Goal: Transaction & Acquisition: Book appointment/travel/reservation

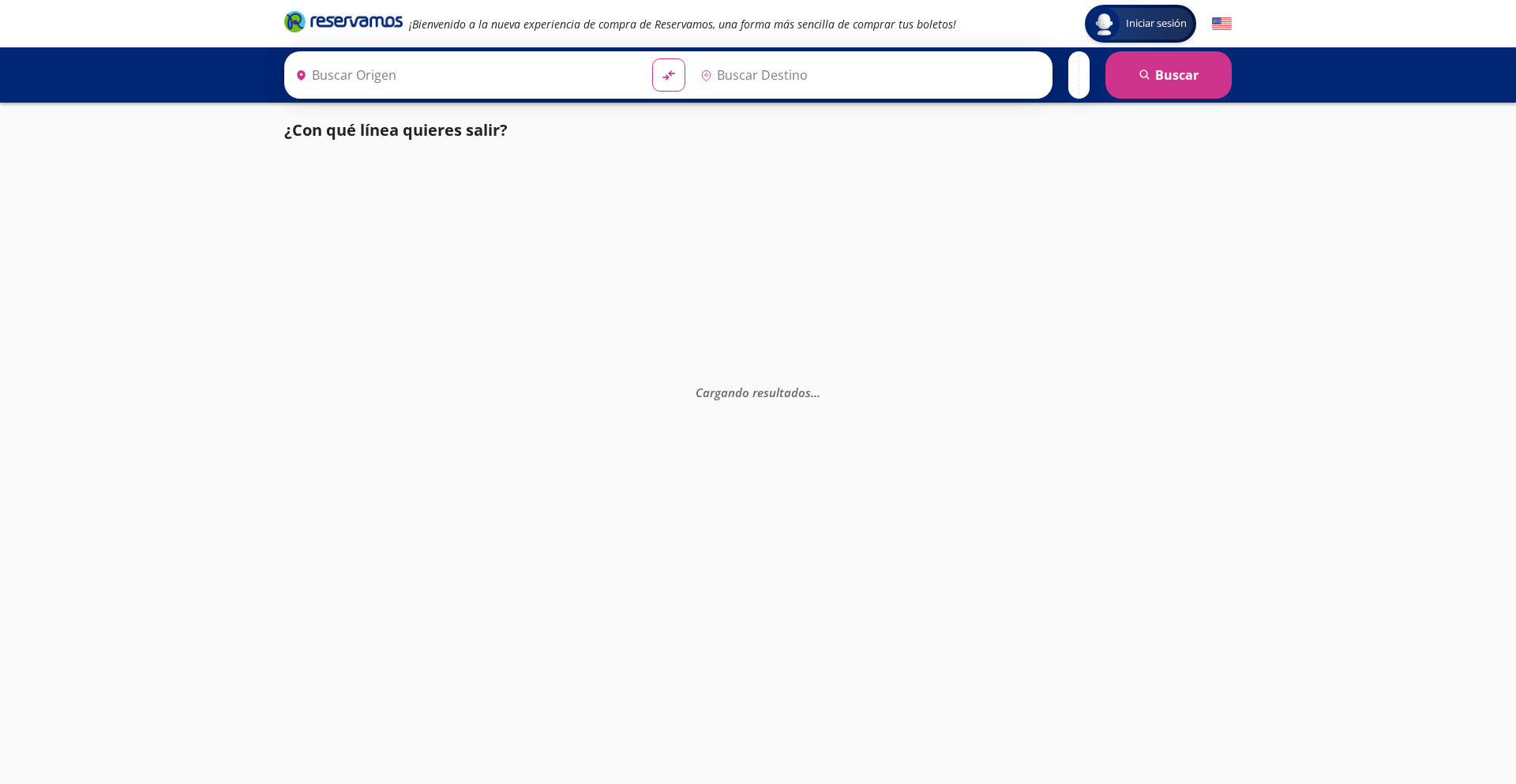
type input "[GEOGRAPHIC_DATA][PERSON_NAME], [GEOGRAPHIC_DATA][PERSON_NAME]"
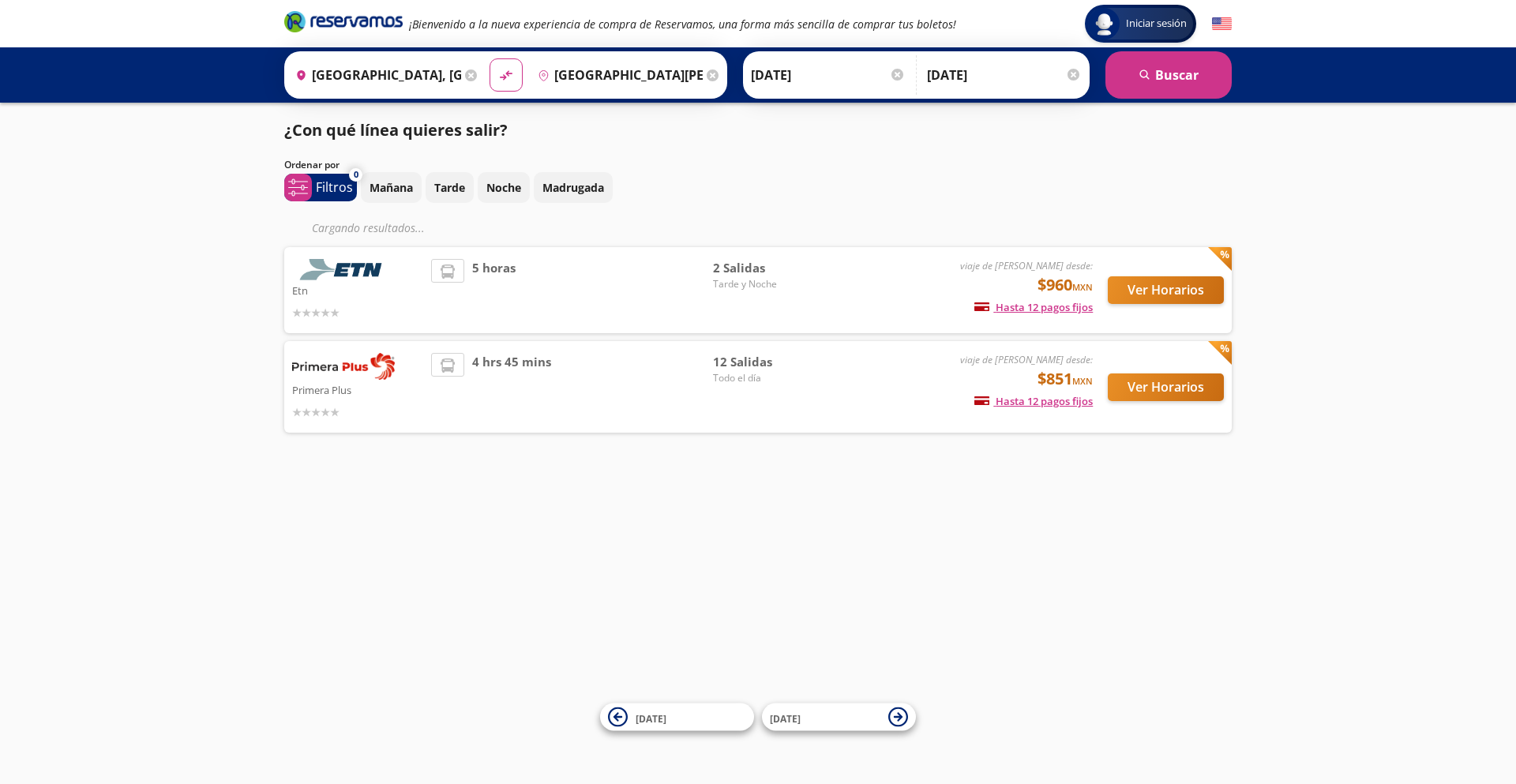
click at [1391, 351] on div "Iniciar sesión Iniciar sesión ¡Bienvenido a la nueva experiencia de compra de R…" at bounding box center [758, 392] width 1516 height 784
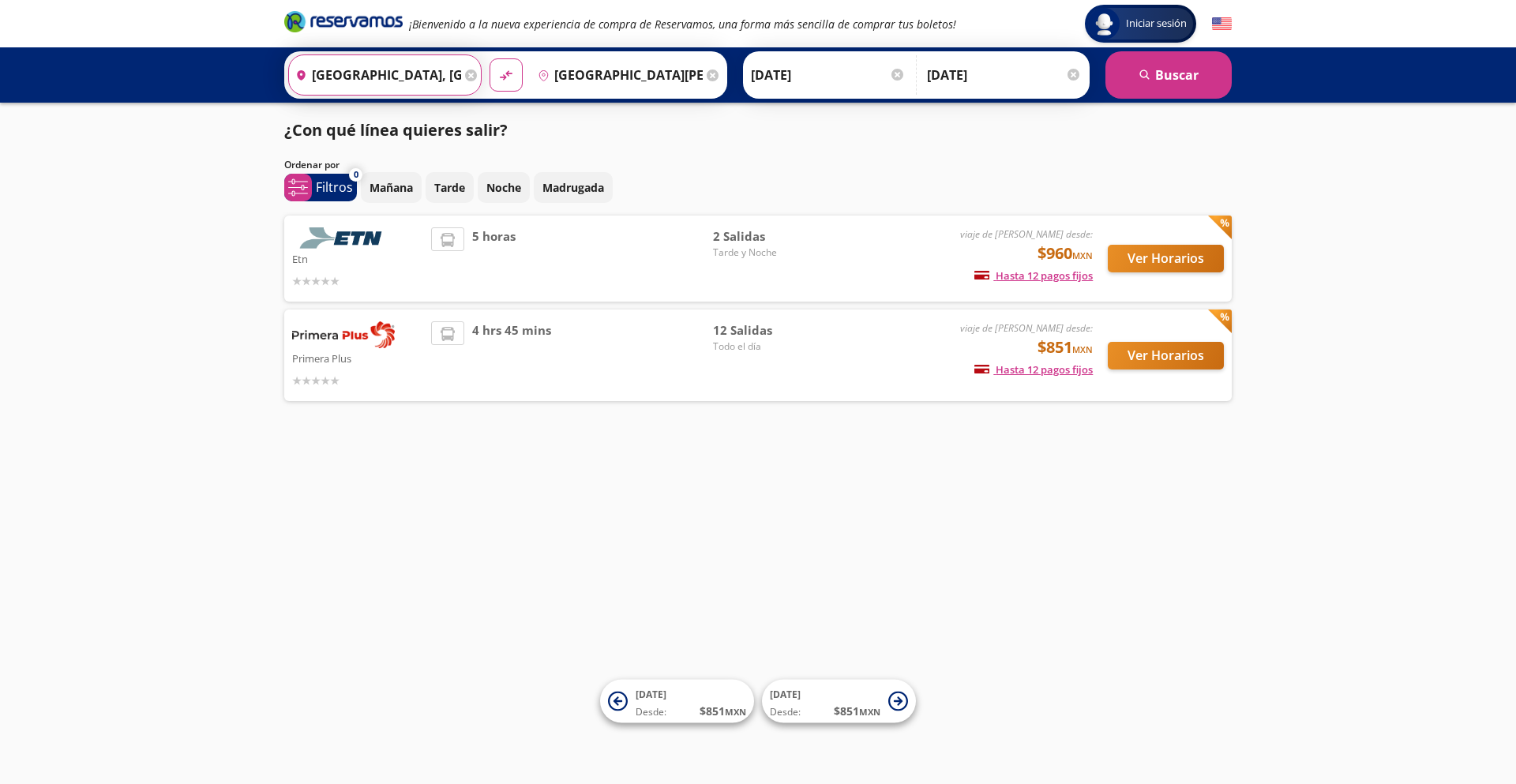
click at [329, 75] on input "[GEOGRAPHIC_DATA], [GEOGRAPHIC_DATA]" at bounding box center [375, 75] width 172 height 40
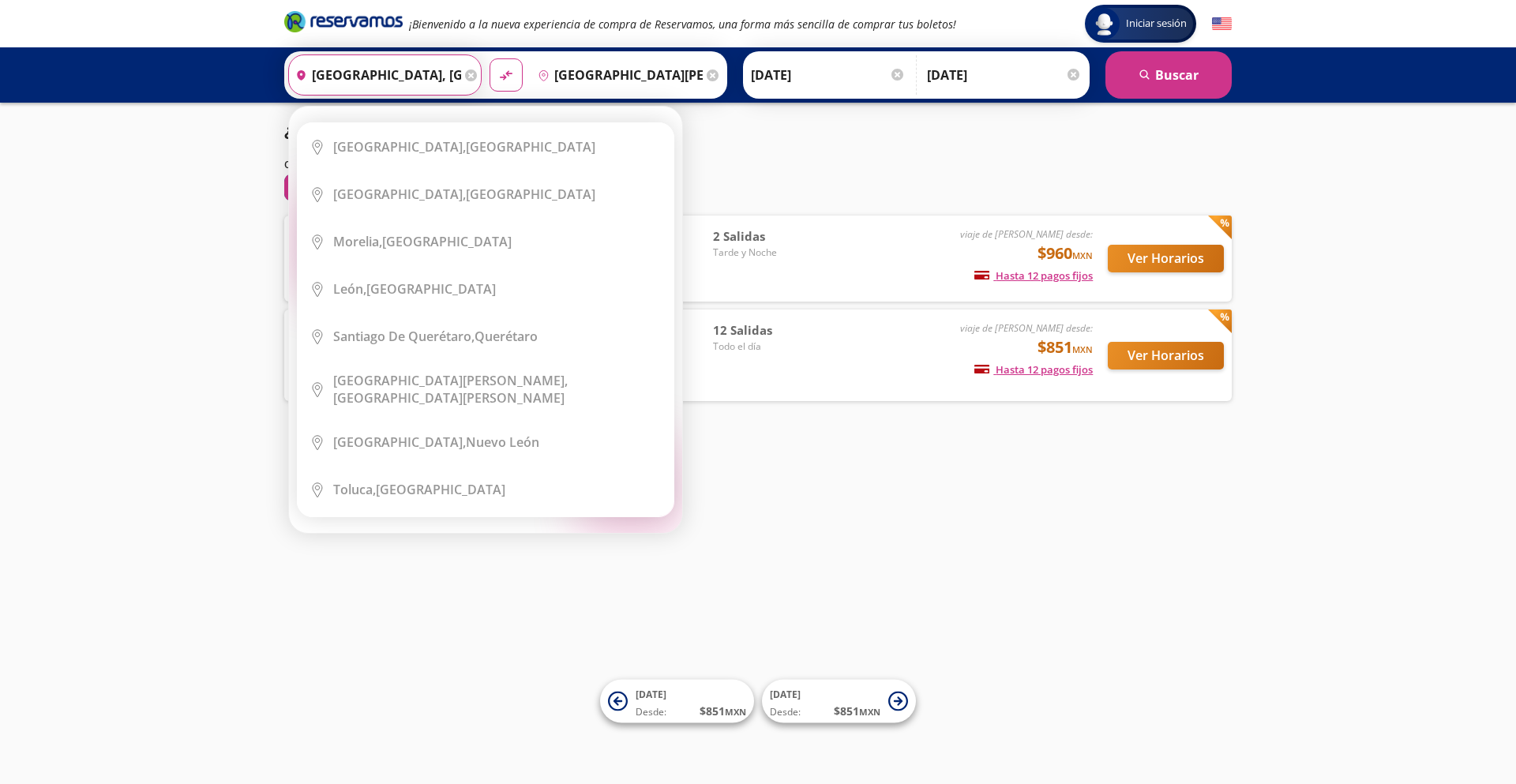
click at [329, 75] on input "[GEOGRAPHIC_DATA], [GEOGRAPHIC_DATA]" at bounding box center [375, 75] width 172 height 40
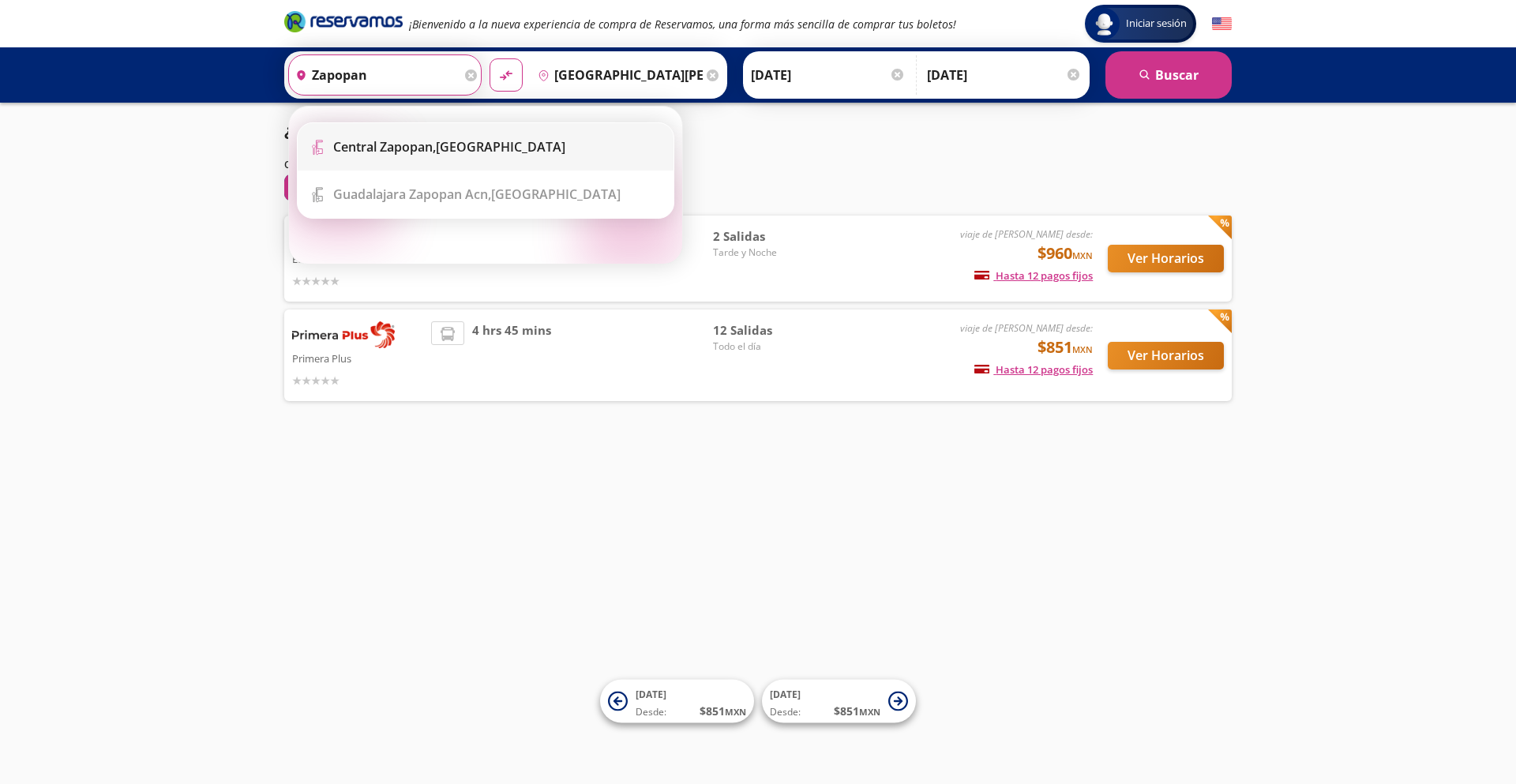
click at [353, 142] on b "Central Zapopan," at bounding box center [385, 146] width 103 height 17
type input "Central Zapopan, [GEOGRAPHIC_DATA]"
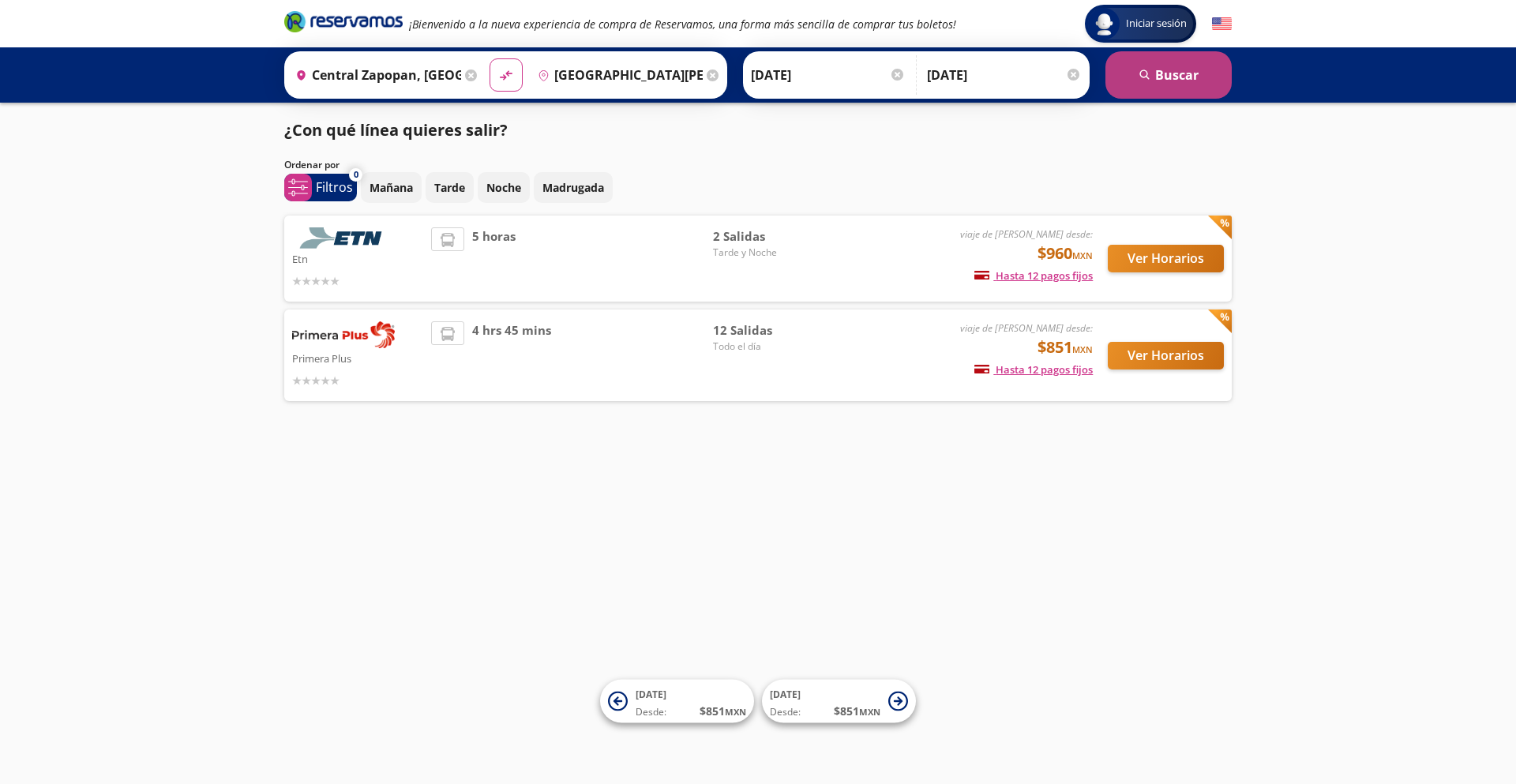
click at [1166, 77] on button "search [GEOGRAPHIC_DATA]" at bounding box center [1169, 75] width 127 height 47
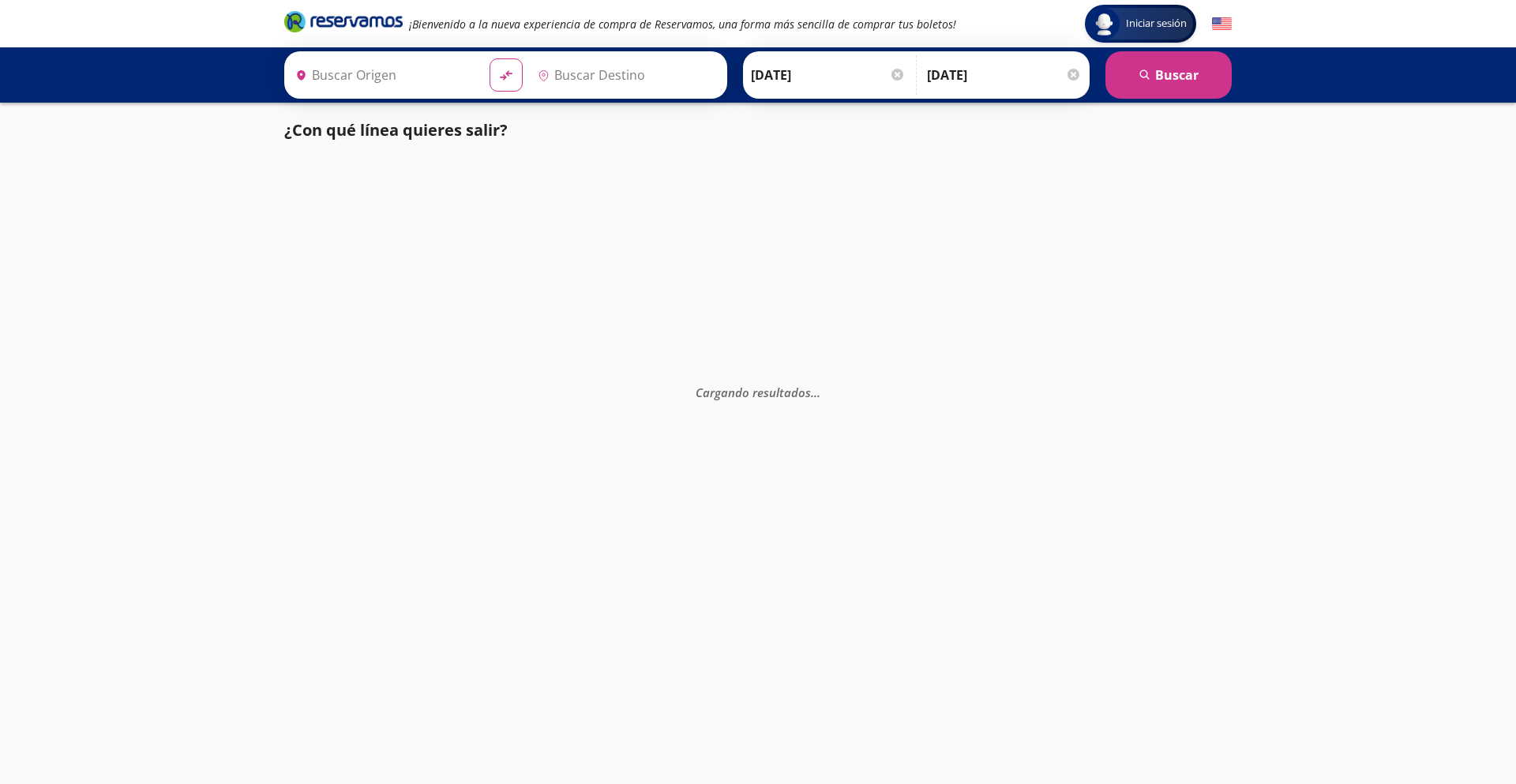
type input "[GEOGRAPHIC_DATA][PERSON_NAME], [GEOGRAPHIC_DATA][PERSON_NAME]"
type input "Central Zapopan, [GEOGRAPHIC_DATA]"
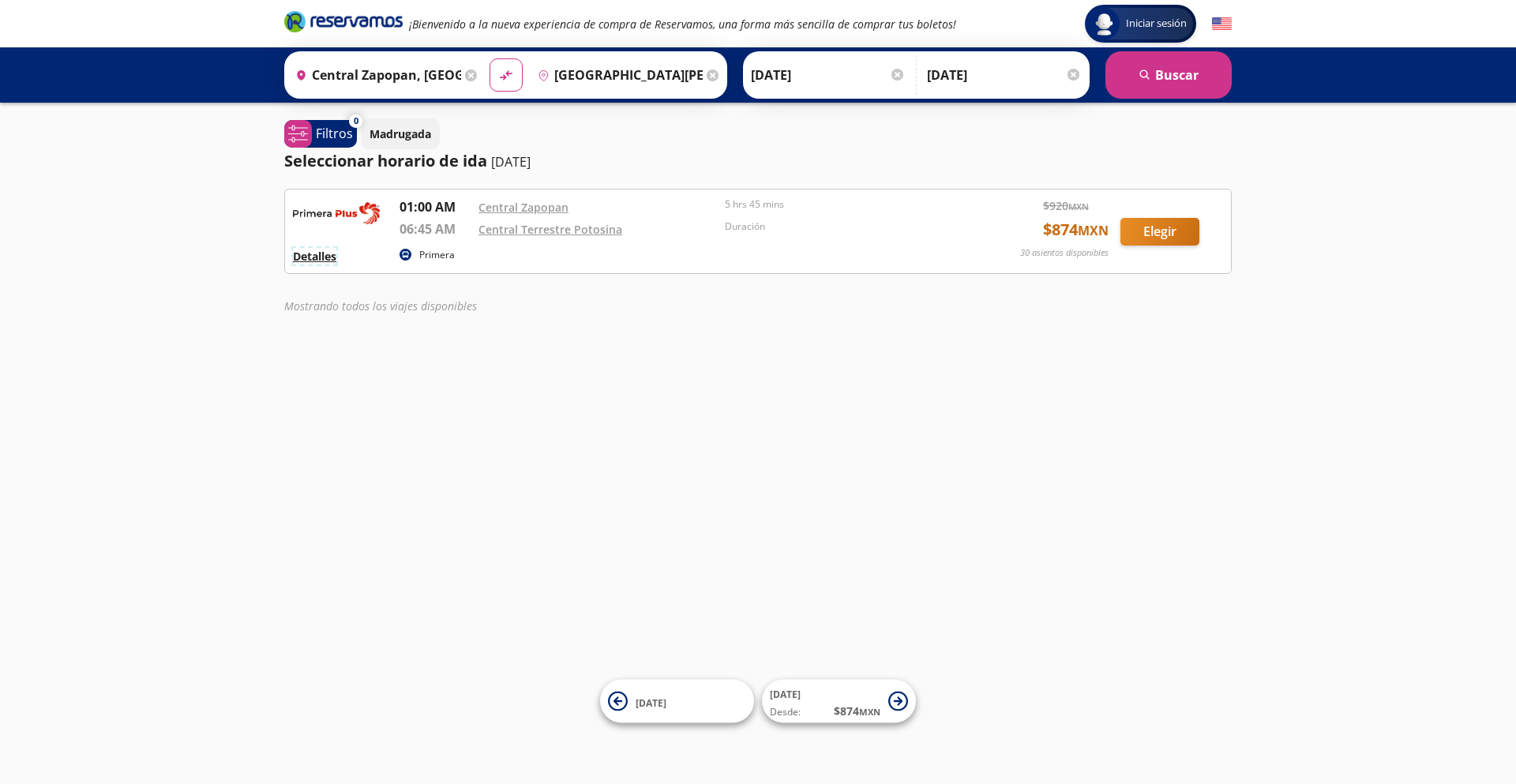
click at [336, 259] on button "Detalles" at bounding box center [315, 256] width 43 height 17
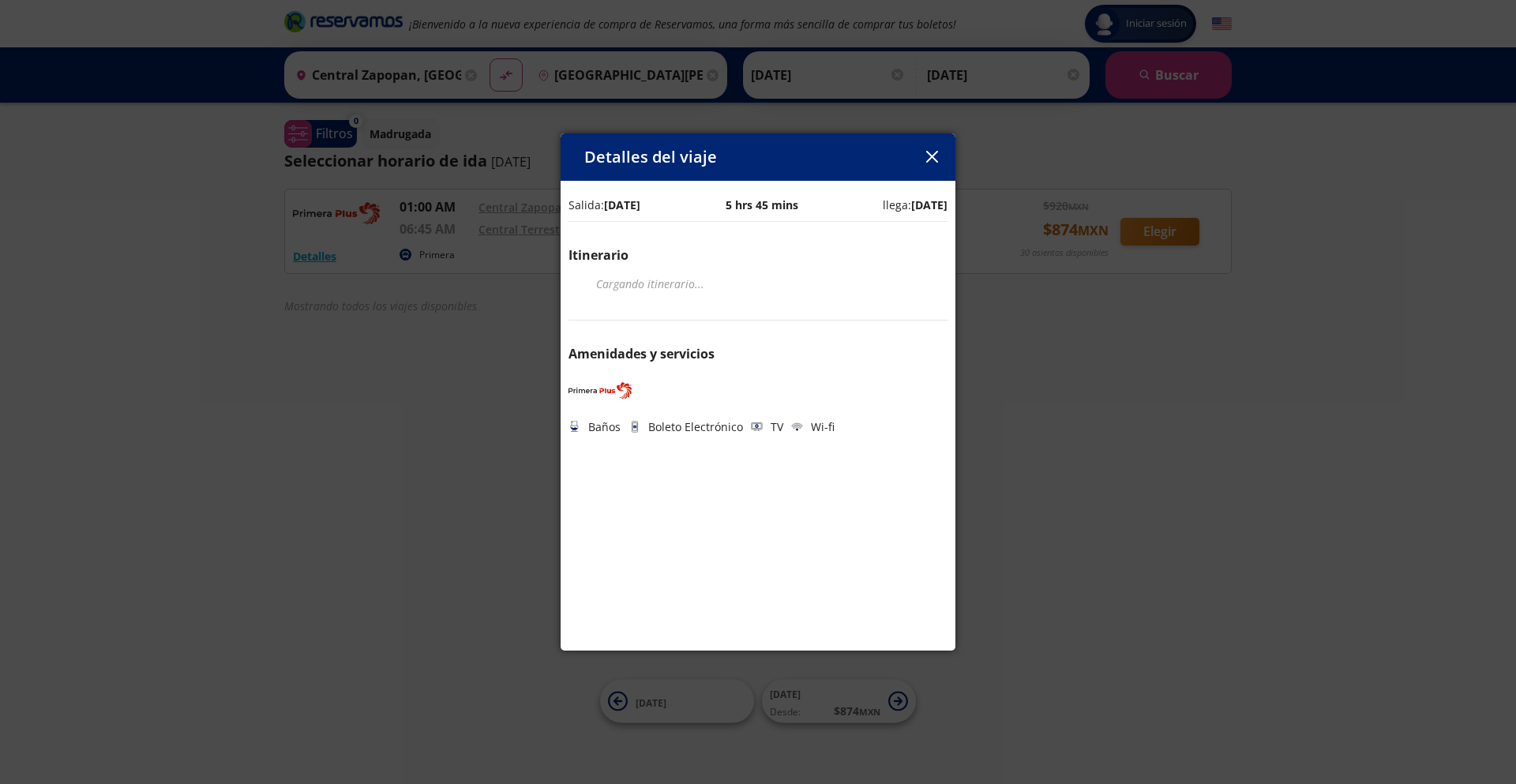
click at [493, 309] on div "Detalles del viaje Salida: [DATE] 5 hrs 45 mins llega: [DATE] Itinerario Cargan…" at bounding box center [758, 392] width 1516 height 784
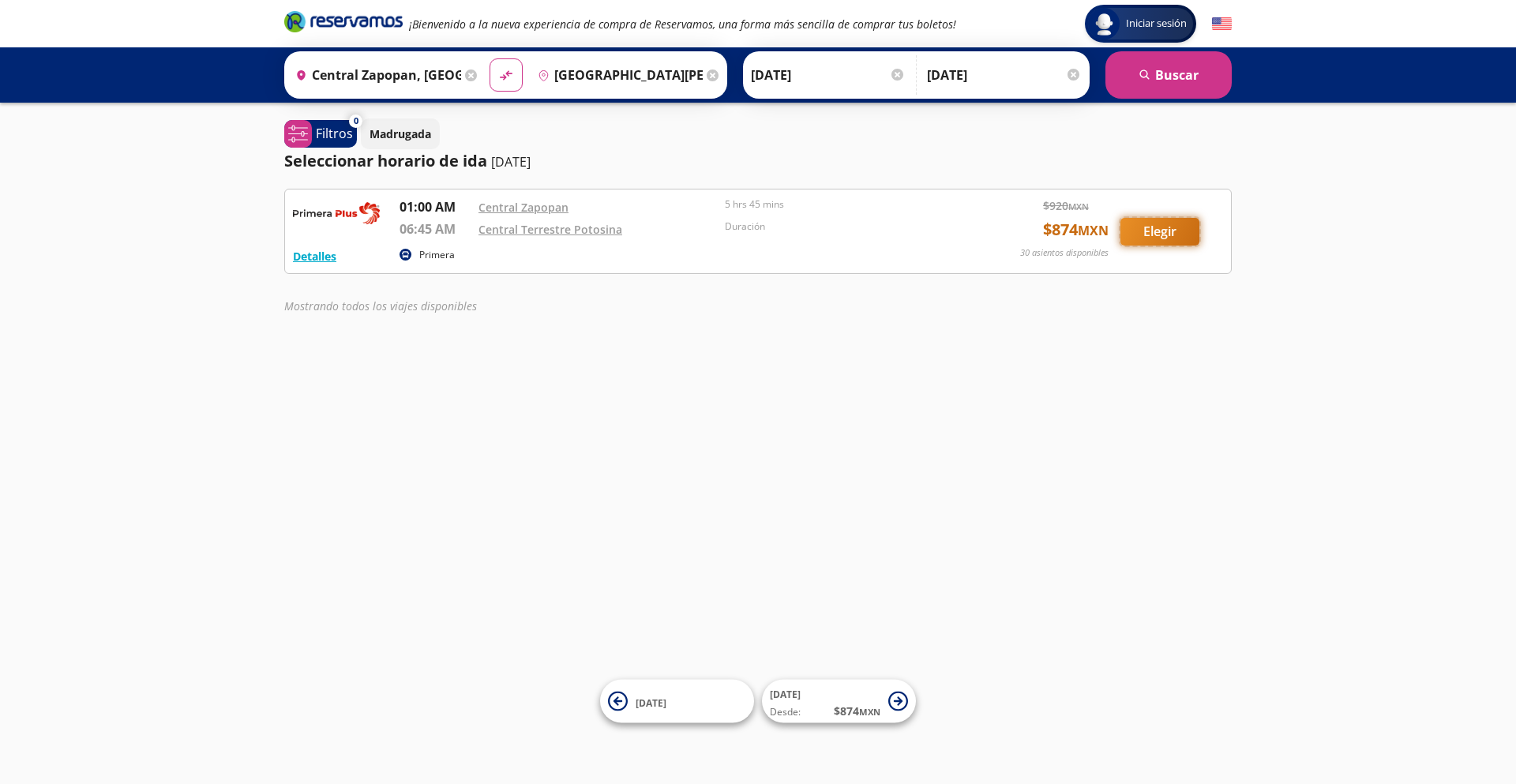
click at [1173, 230] on button "Elegir" at bounding box center [1161, 231] width 79 height 27
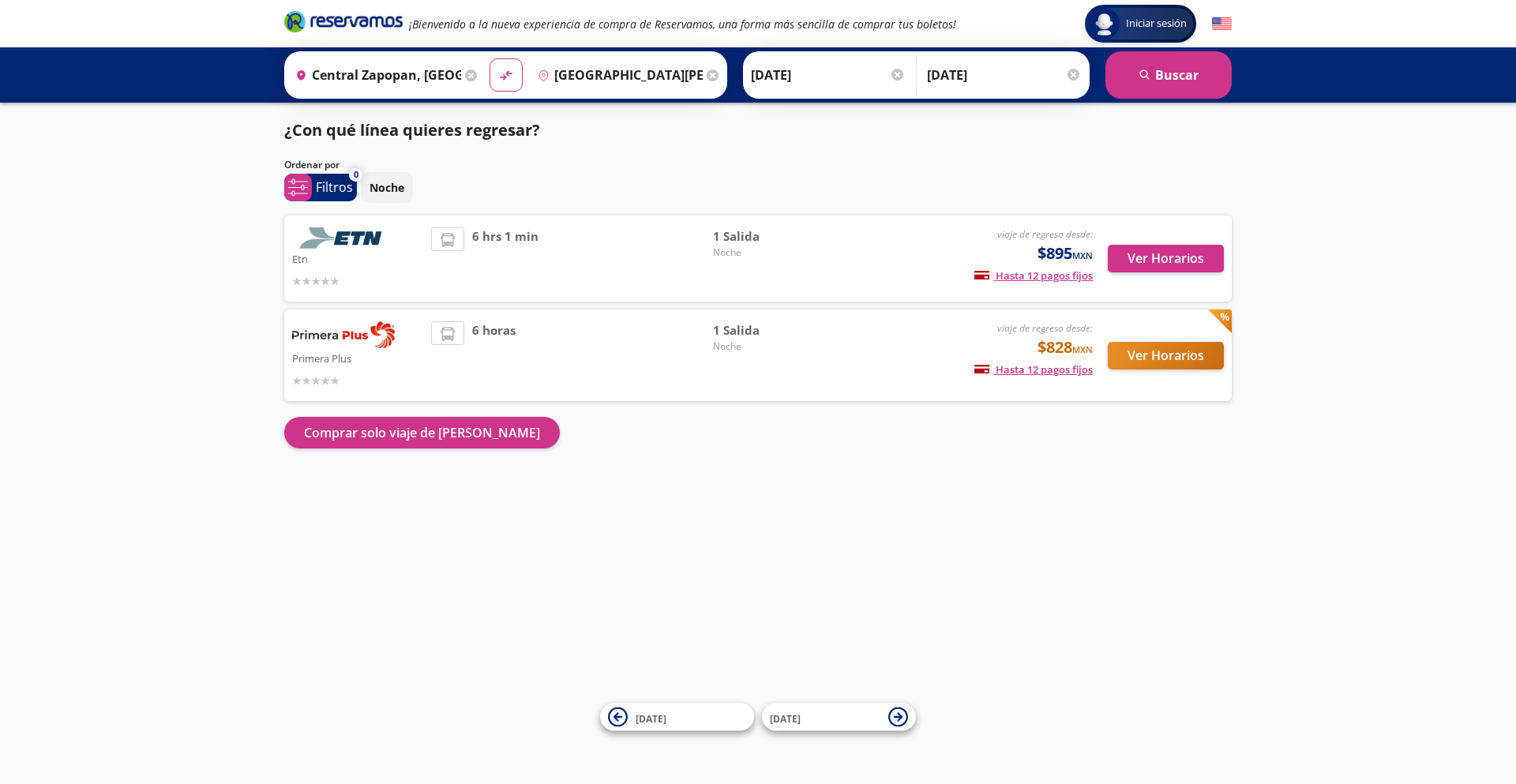
click at [595, 256] on div "6 hrs 1 min" at bounding box center [572, 259] width 282 height 62
click at [1184, 351] on button "Ver Horarios" at bounding box center [1165, 355] width 116 height 27
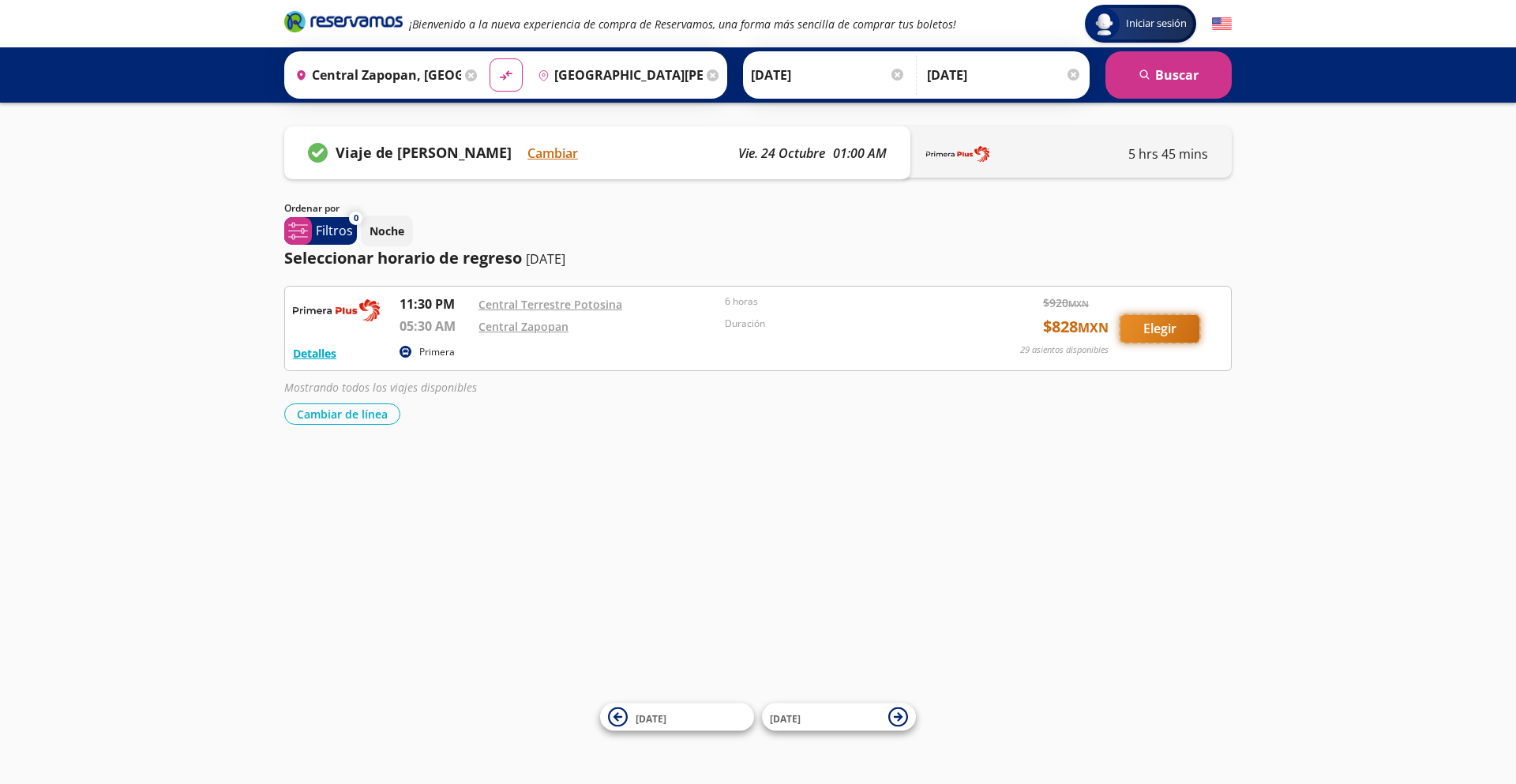
click at [1170, 330] on button "Elegir" at bounding box center [1161, 328] width 79 height 27
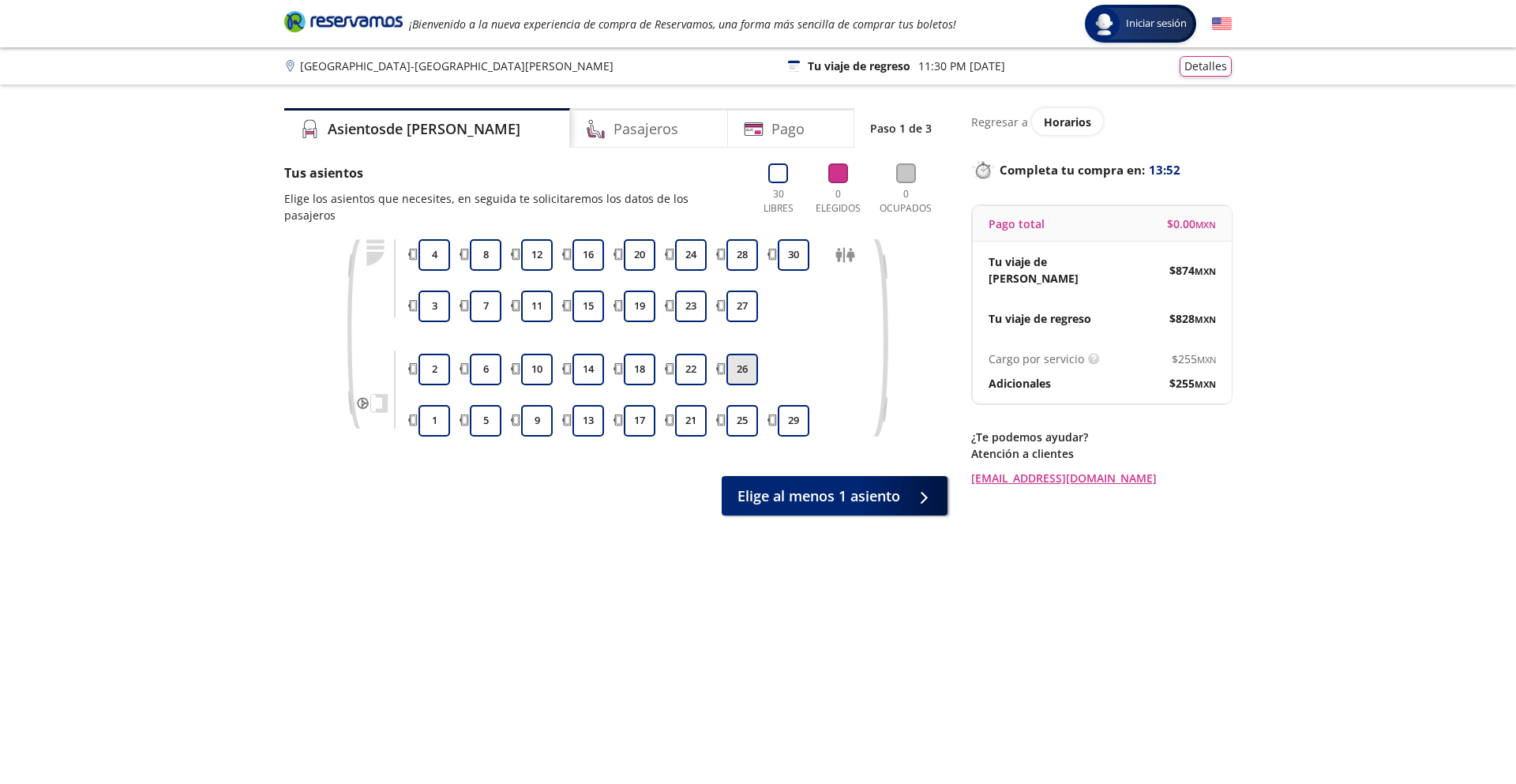
click at [732, 354] on button "26" at bounding box center [742, 368] width 31 height 31
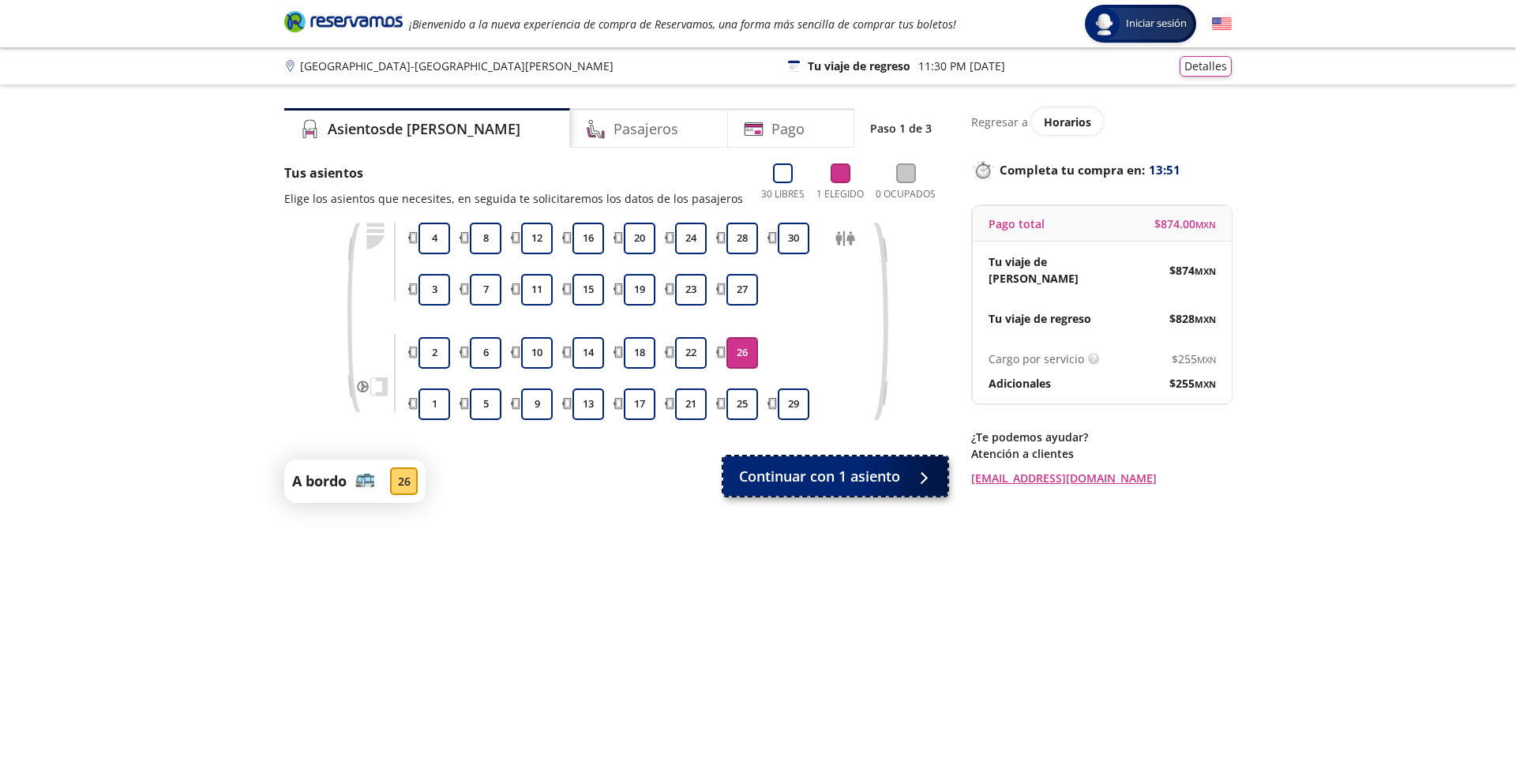
click at [818, 479] on span "Continuar con 1 asiento" at bounding box center [819, 476] width 161 height 22
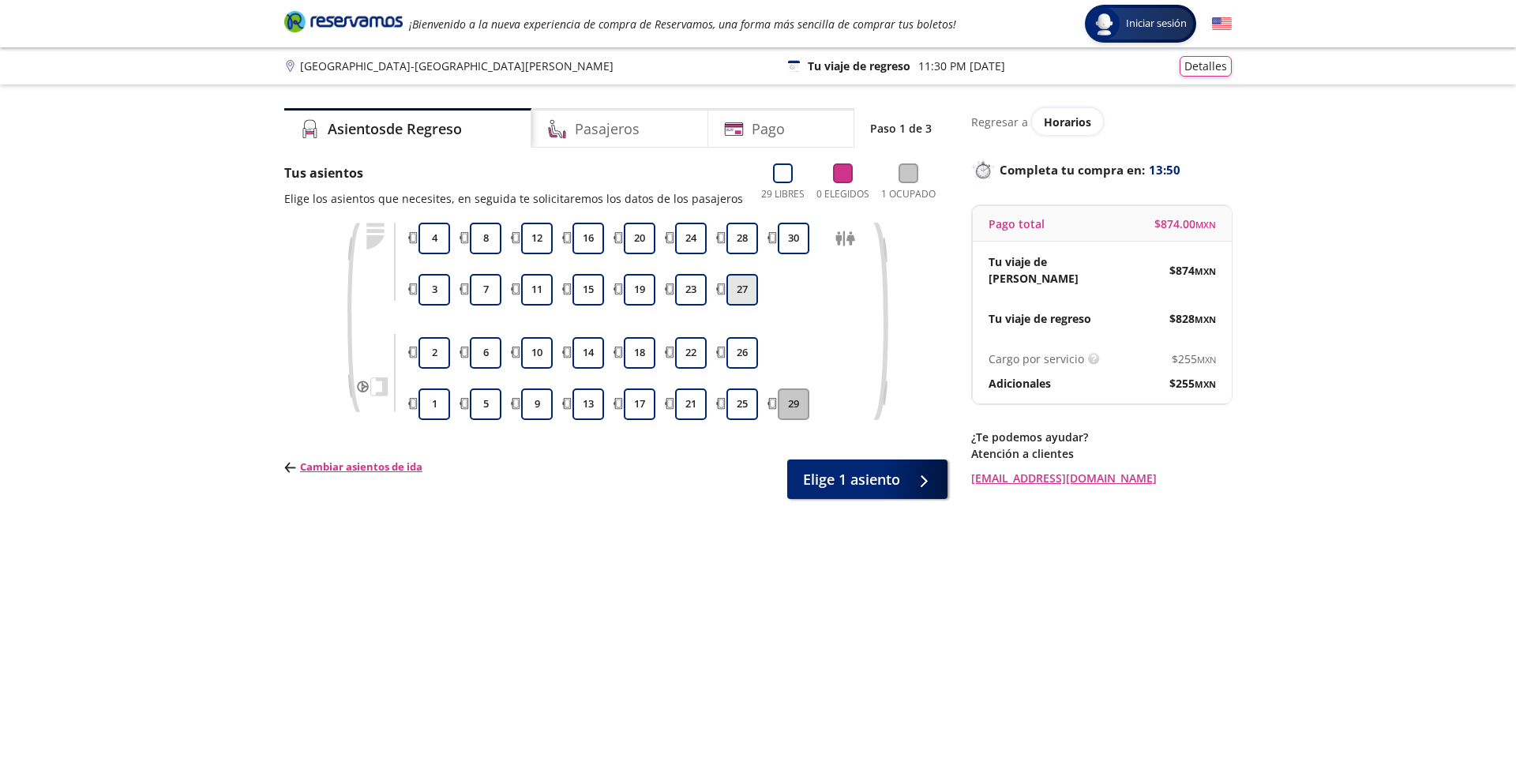
click at [732, 286] on button "27" at bounding box center [742, 289] width 31 height 31
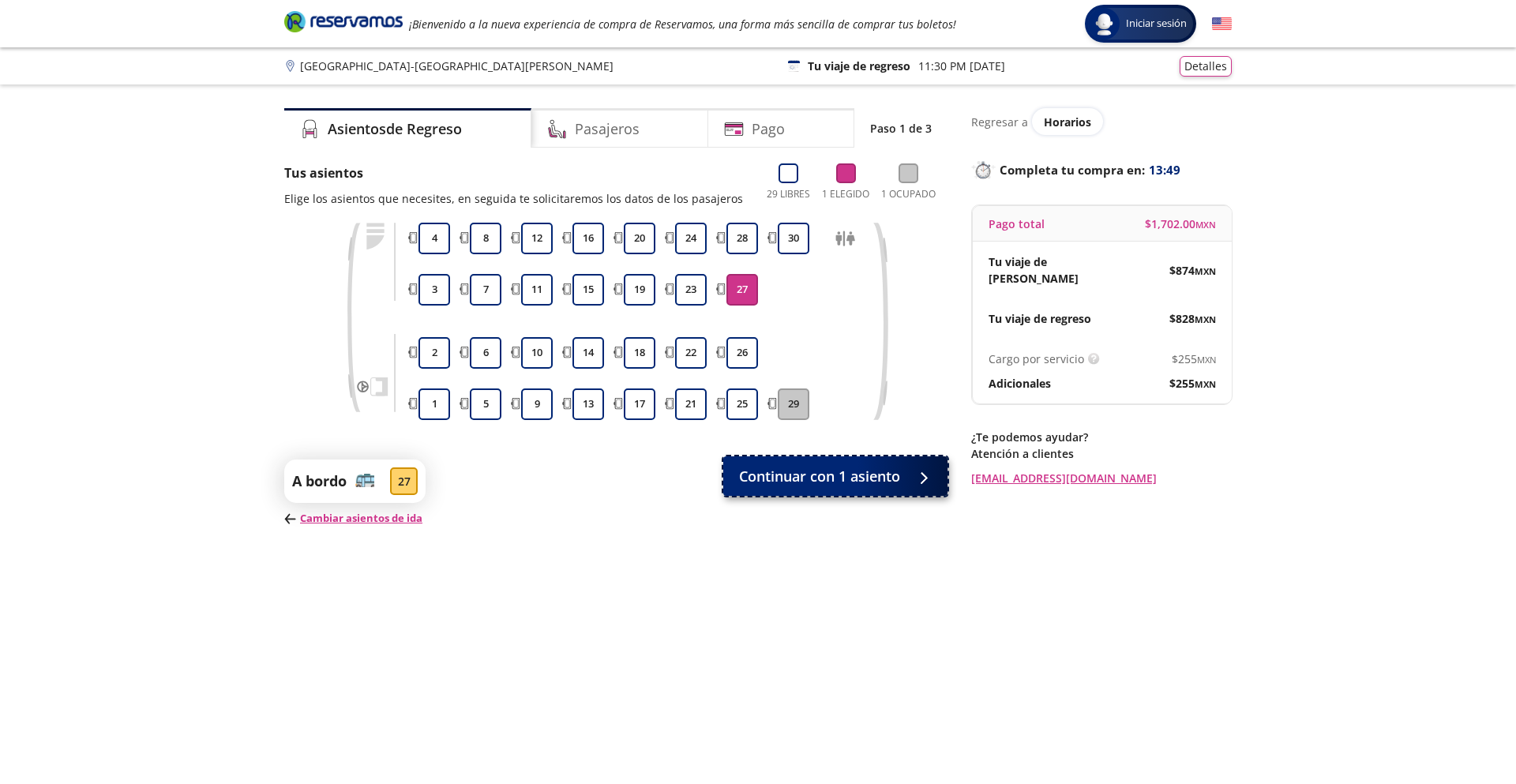
click at [821, 486] on span "Continuar con 1 asiento" at bounding box center [819, 476] width 161 height 22
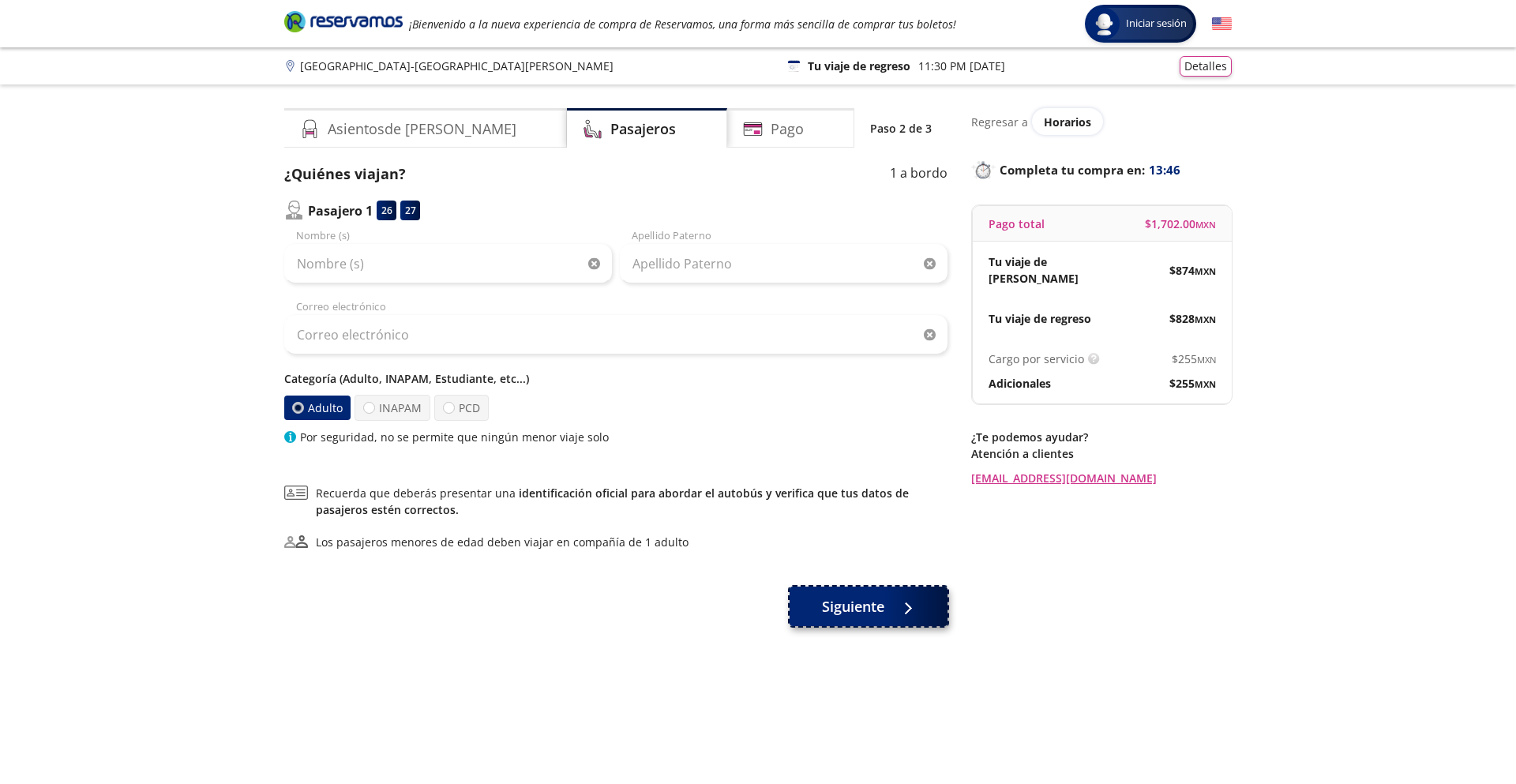
click at [857, 610] on span "Siguiente" at bounding box center [853, 606] width 62 height 22
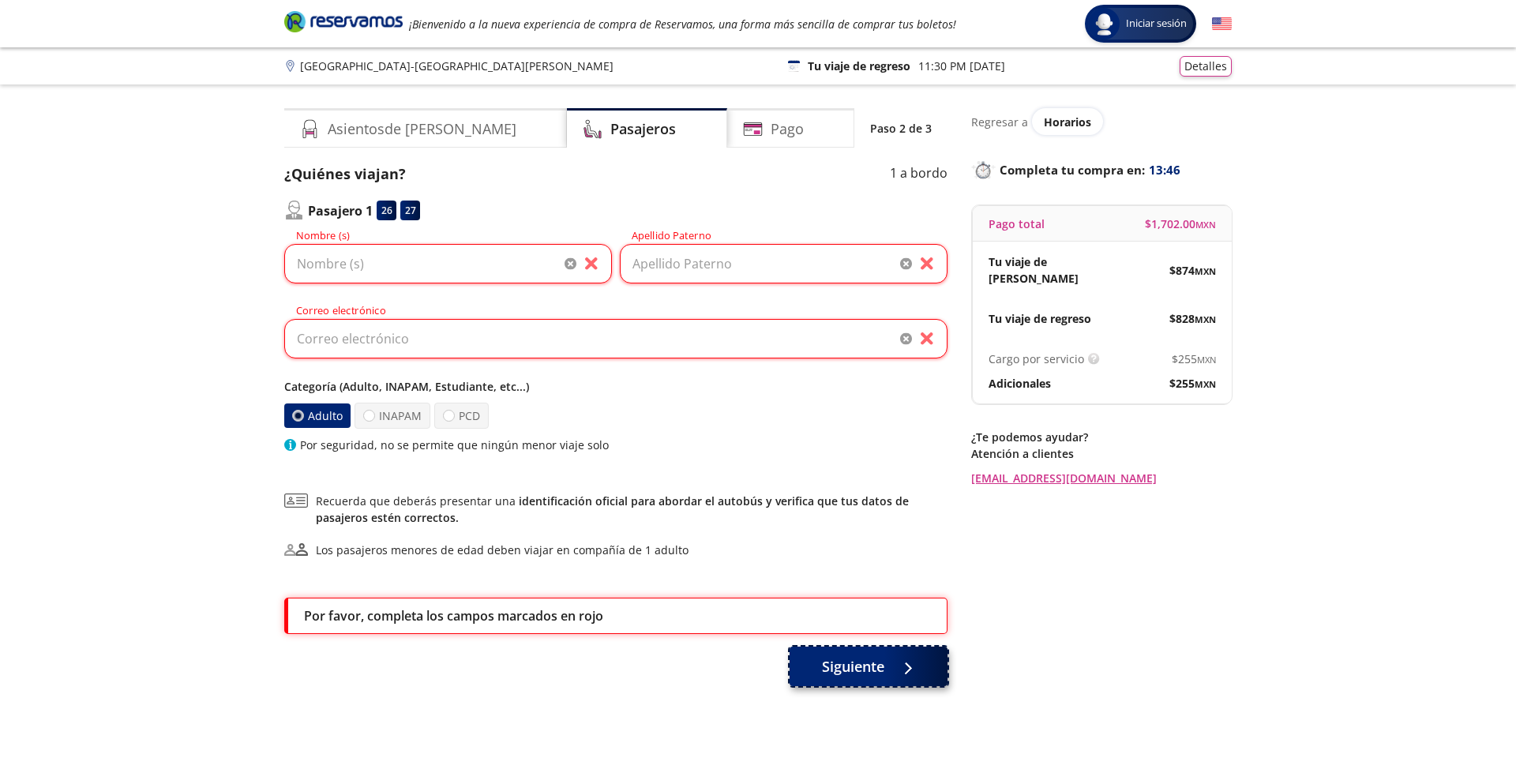
scroll to position [94, 0]
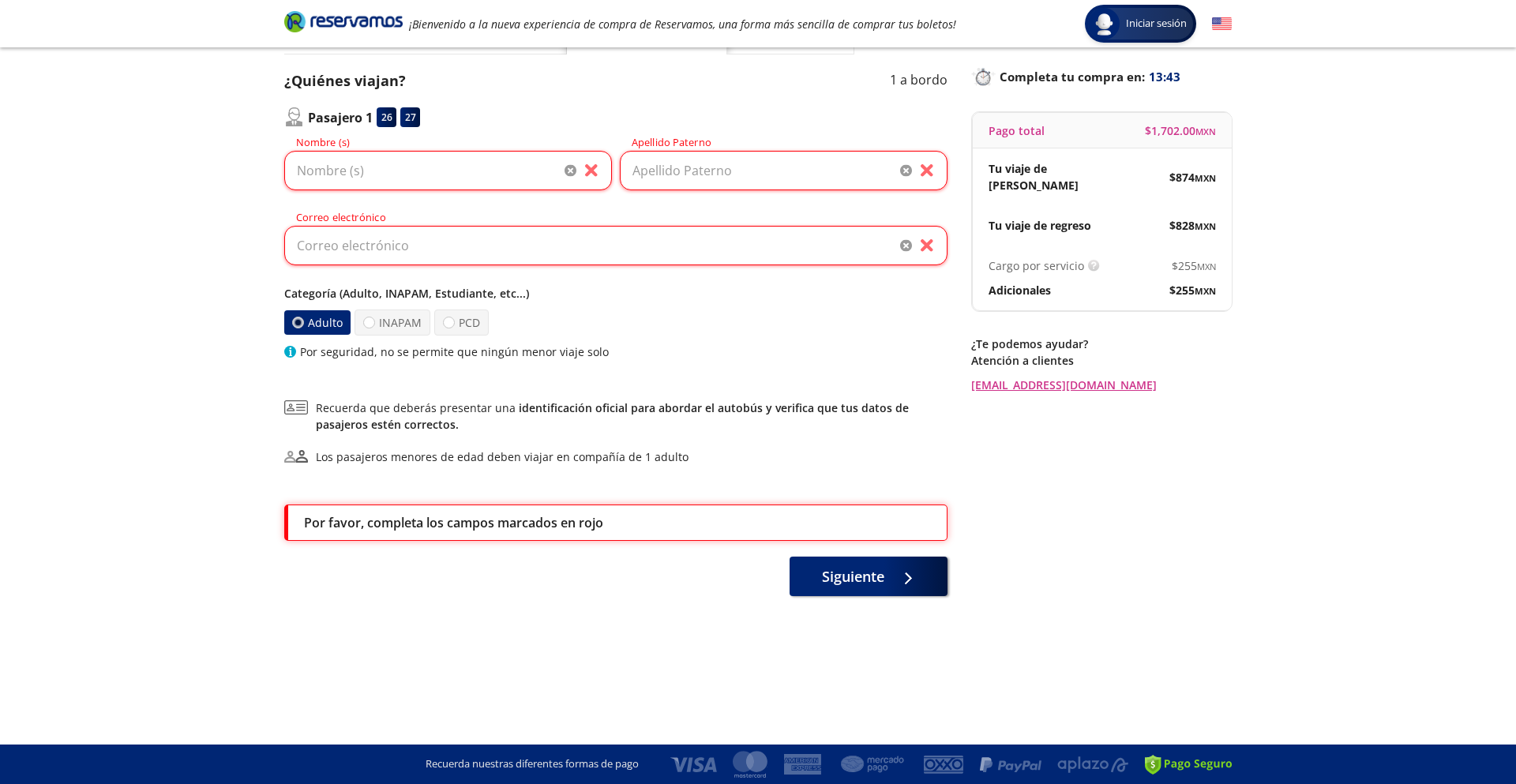
click at [1158, 135] on span "$ 1,702.00 MXN" at bounding box center [1180, 131] width 71 height 17
copy span "1,702.00"
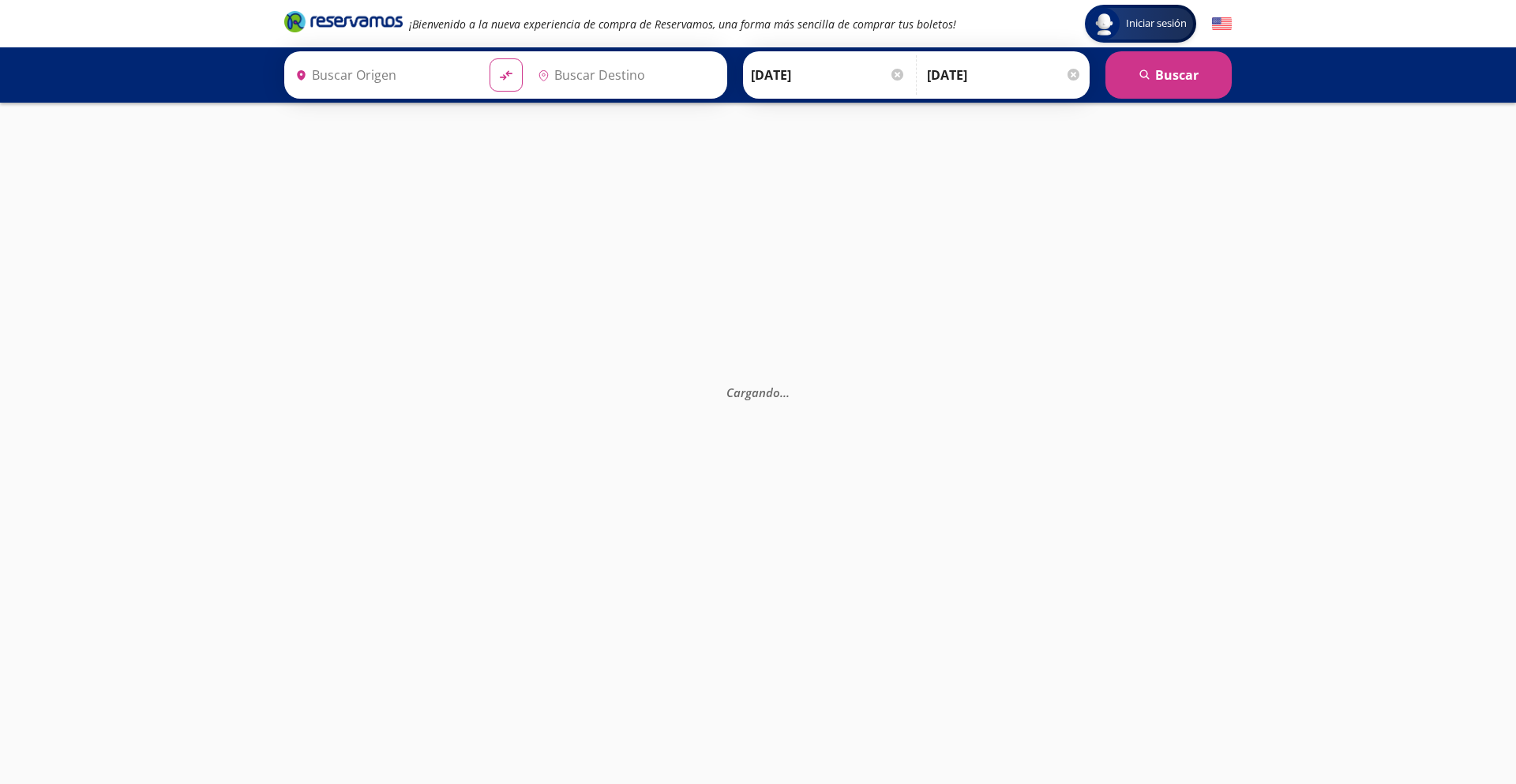
type input "Central Terrestre Potosina, [GEOGRAPHIC_DATA][PERSON_NAME]"
type input "Central Zapopan, [GEOGRAPHIC_DATA]"
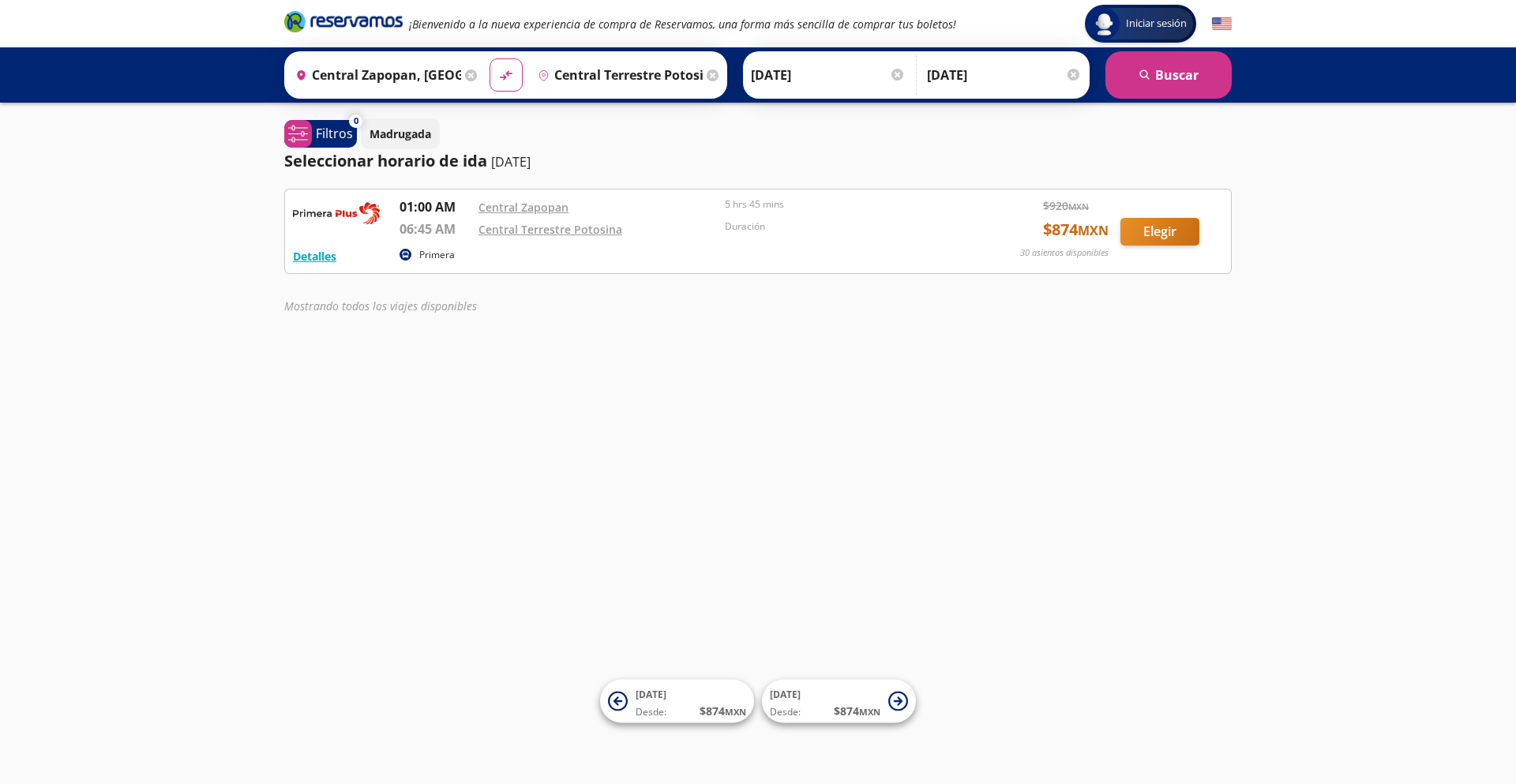
click at [637, 71] on input "Central Terrestre Potosina, [GEOGRAPHIC_DATA][PERSON_NAME]" at bounding box center [617, 75] width 172 height 40
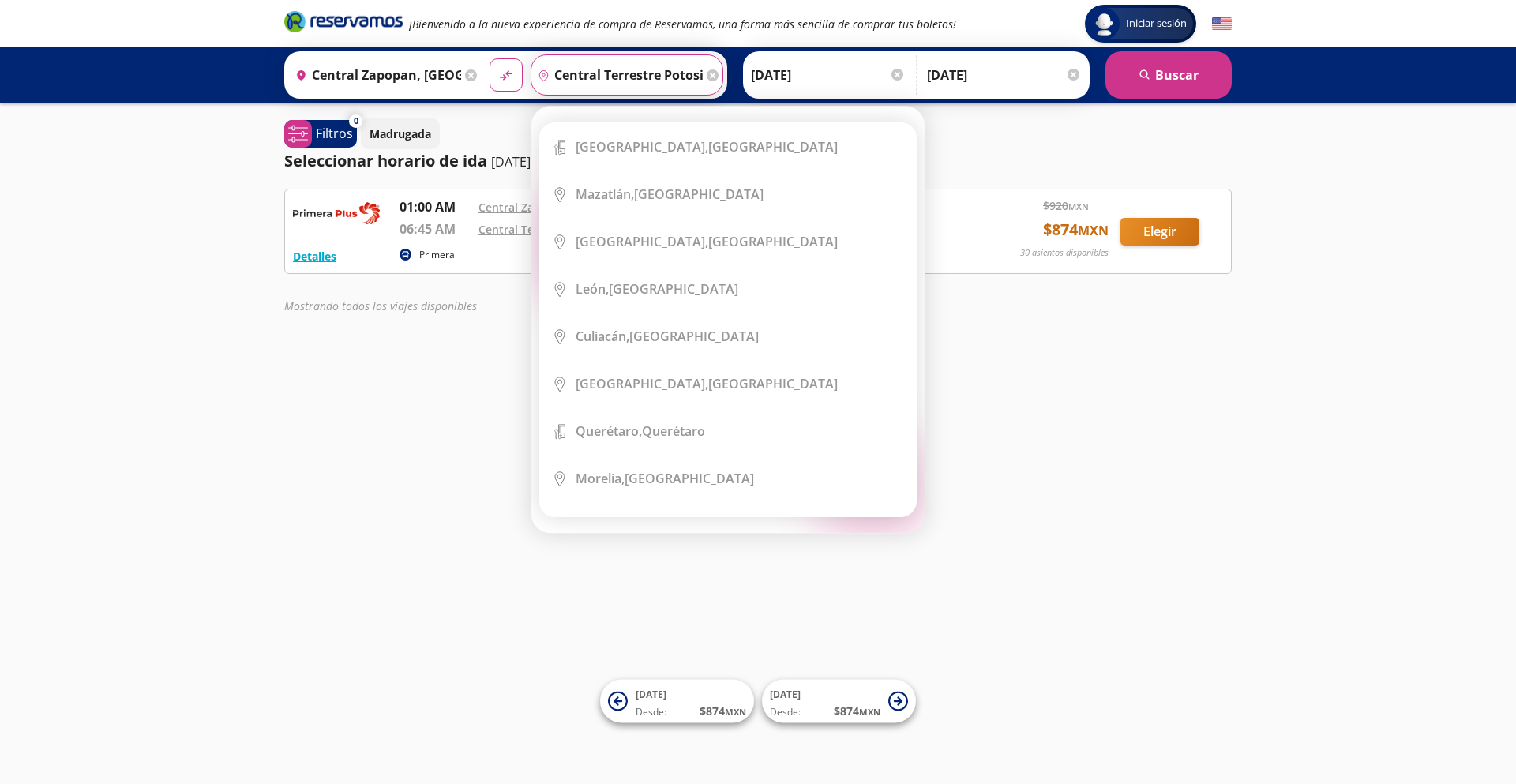
click at [637, 71] on input "Central Terrestre Potosina, [GEOGRAPHIC_DATA][PERSON_NAME]" at bounding box center [617, 75] width 172 height 40
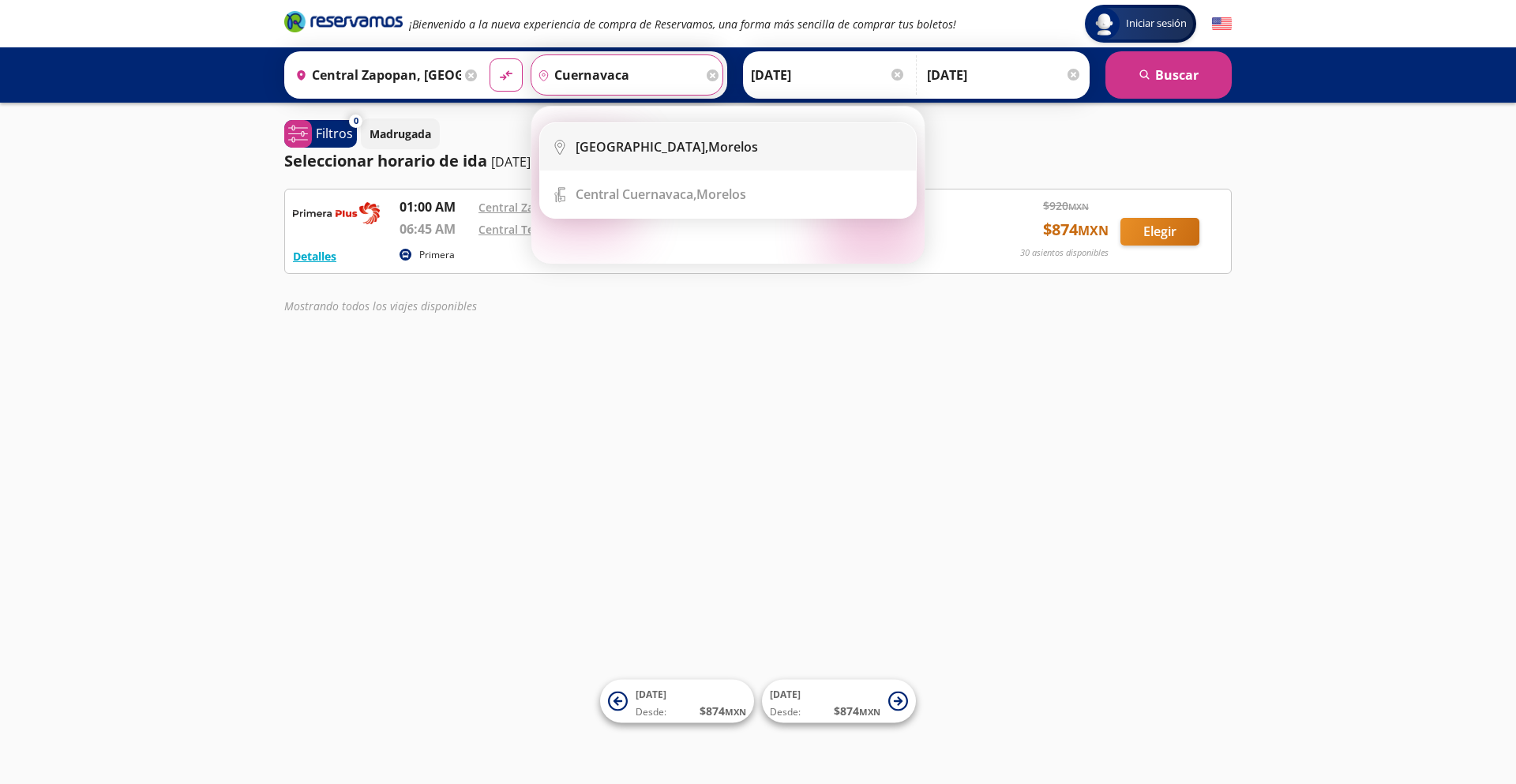
click at [684, 146] on div "[GEOGRAPHIC_DATA], [GEOGRAPHIC_DATA]" at bounding box center [666, 146] width 182 height 17
type input "[GEOGRAPHIC_DATA], [GEOGRAPHIC_DATA]"
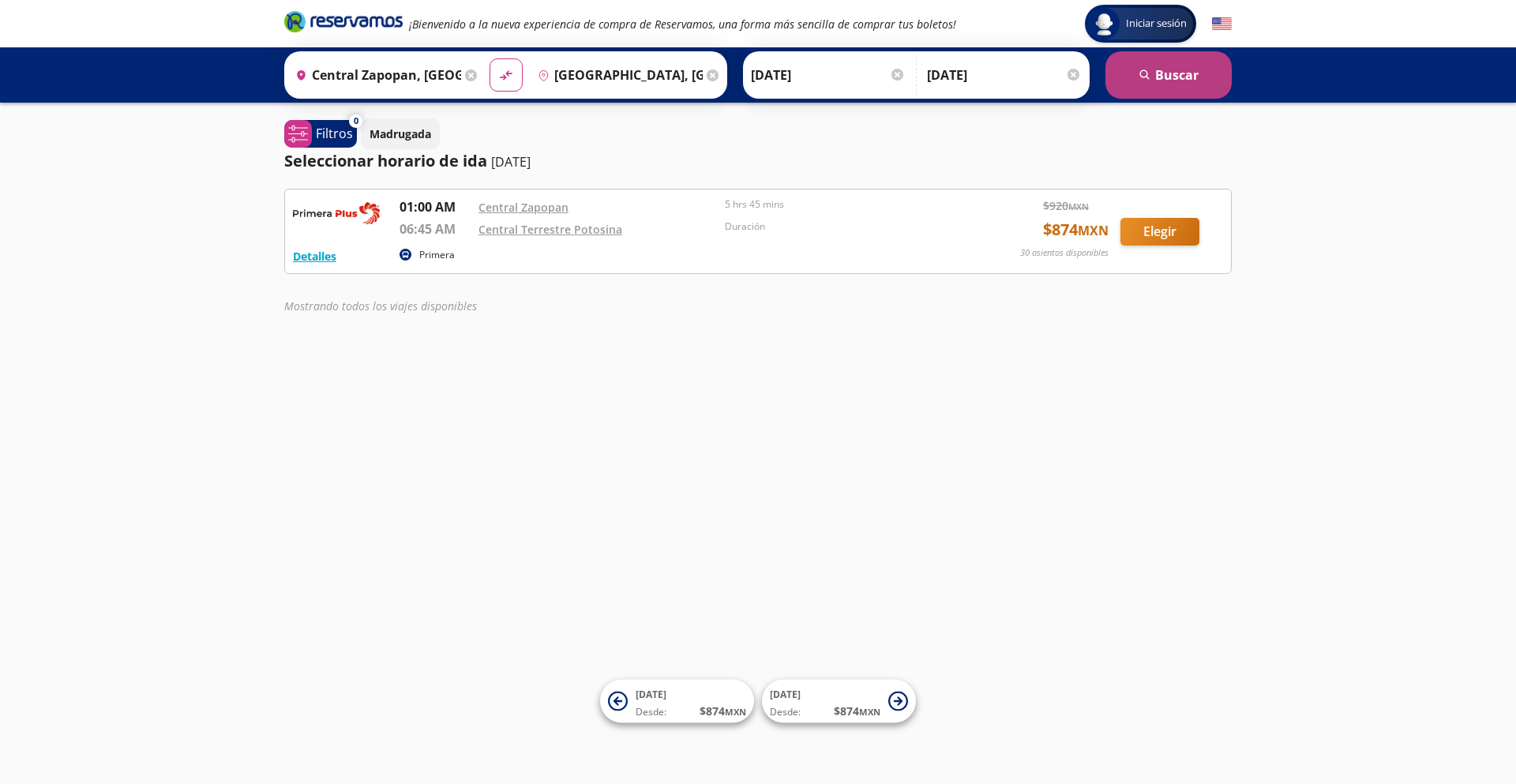
click at [1152, 75] on button "search [GEOGRAPHIC_DATA]" at bounding box center [1169, 75] width 127 height 47
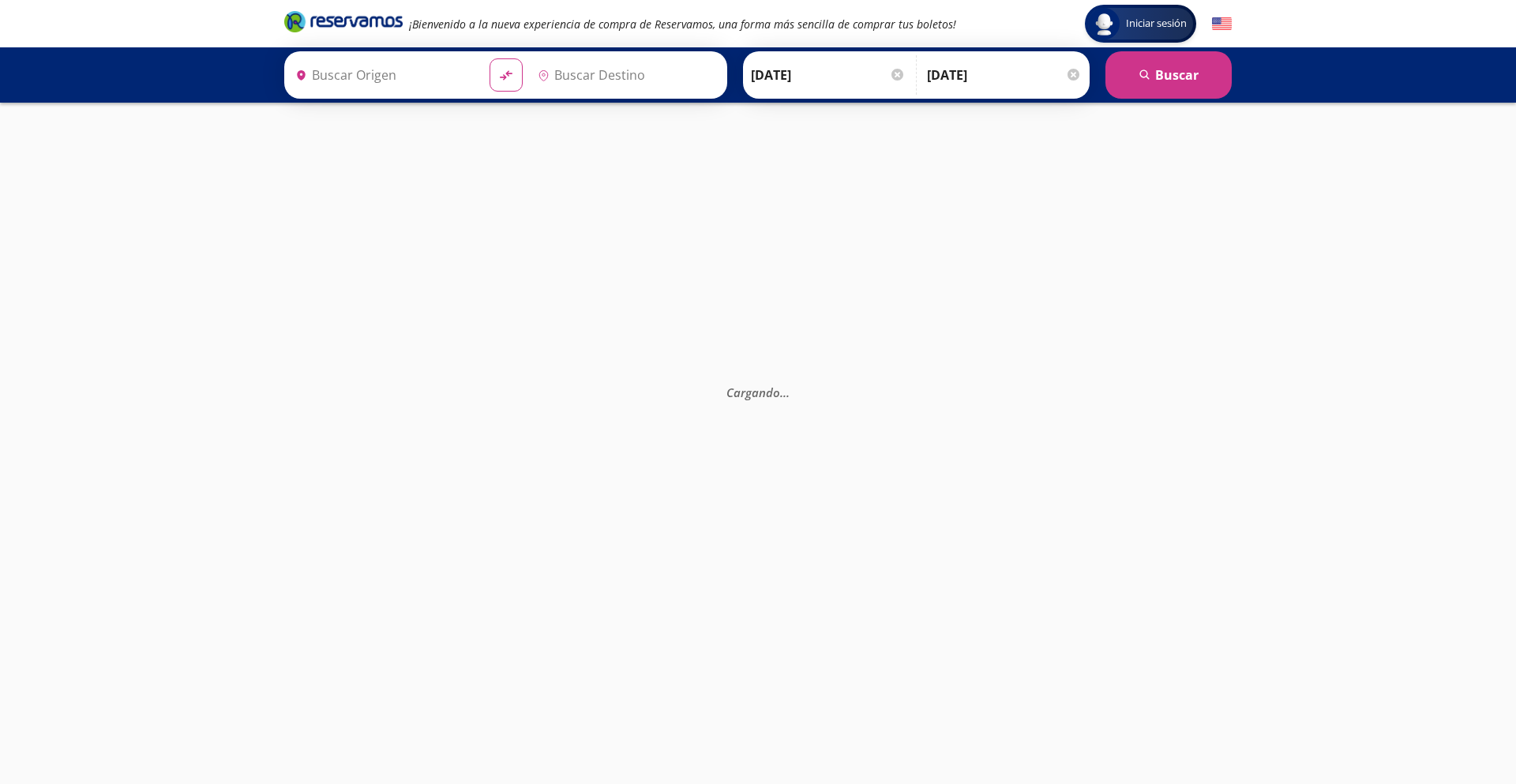
type input "[GEOGRAPHIC_DATA], [GEOGRAPHIC_DATA]"
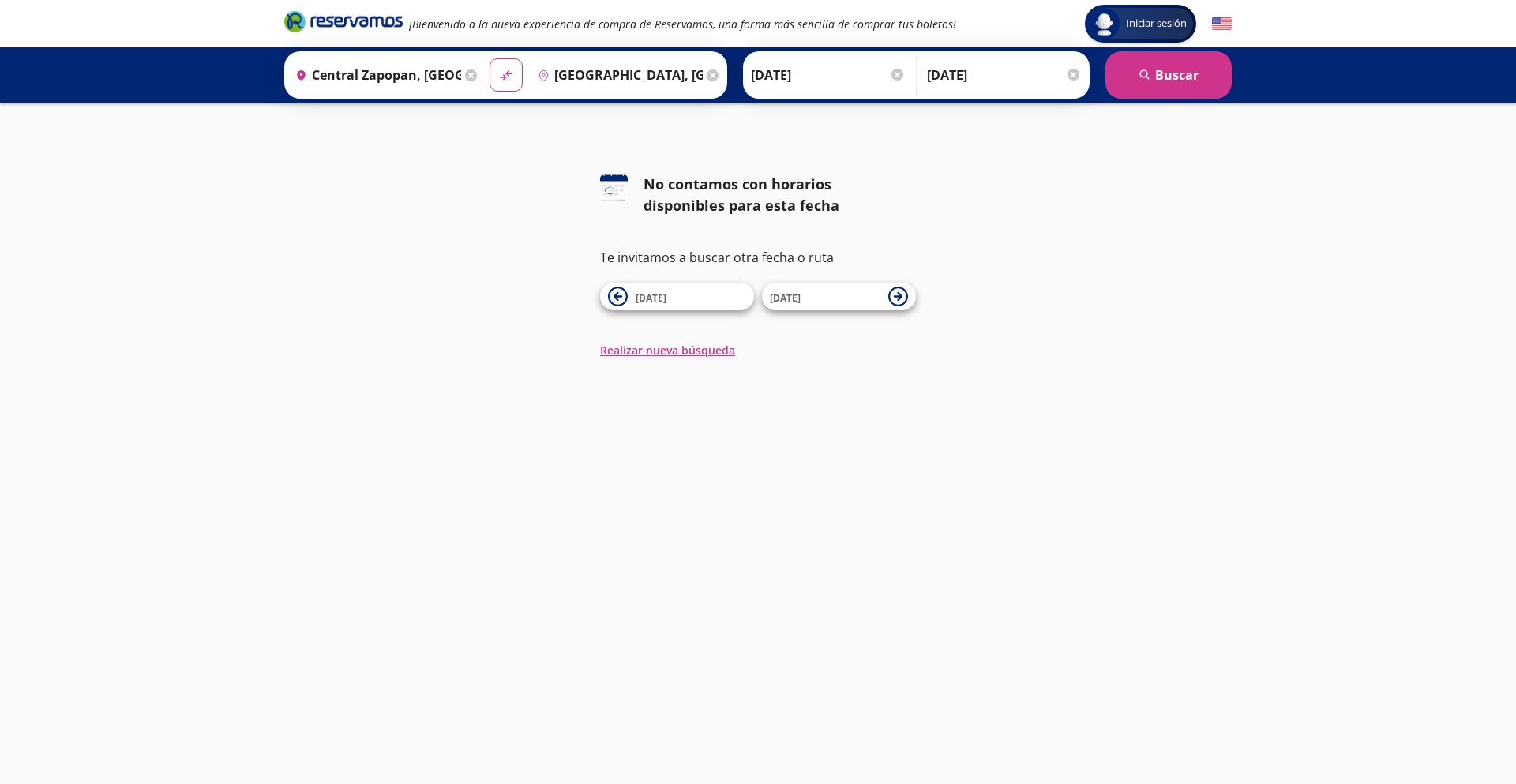
click at [438, 74] on input "Central Zapopan, [GEOGRAPHIC_DATA]" at bounding box center [375, 75] width 172 height 40
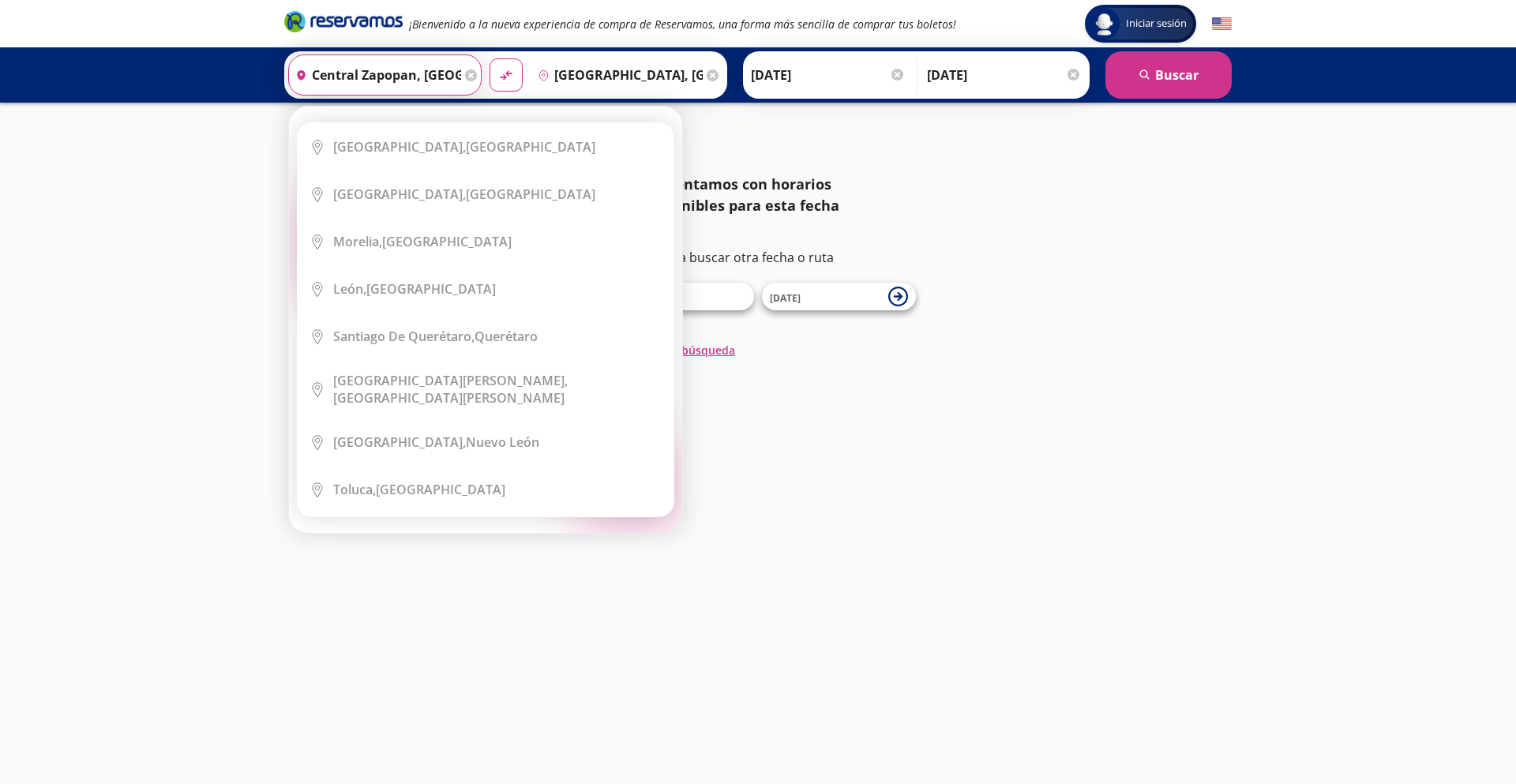
click at [438, 74] on input "Central Zapopan, [GEOGRAPHIC_DATA]" at bounding box center [375, 75] width 172 height 40
click at [427, 193] on div "[GEOGRAPHIC_DATA], [GEOGRAPHIC_DATA]" at bounding box center [464, 194] width 262 height 17
type input "[GEOGRAPHIC_DATA], [GEOGRAPHIC_DATA]"
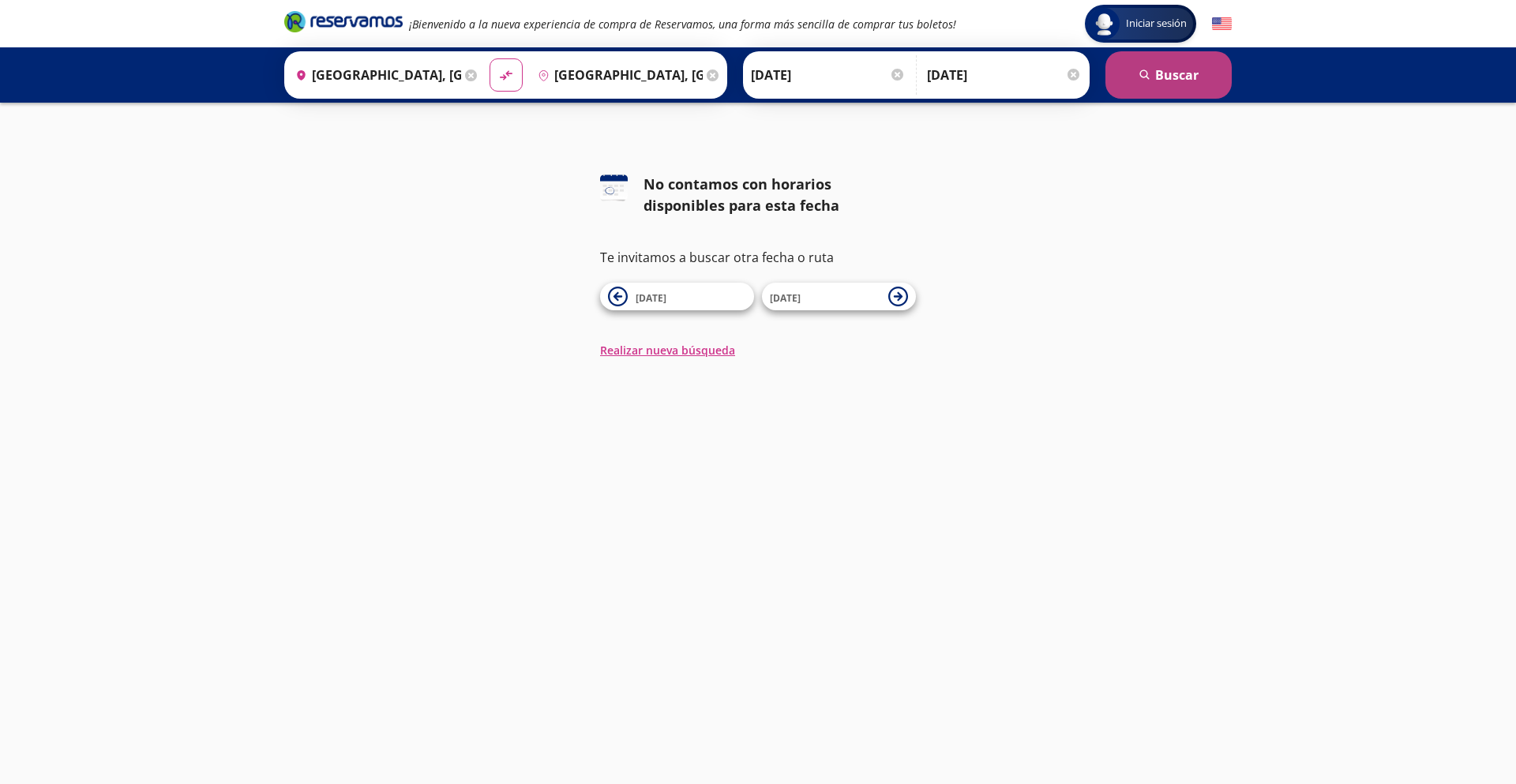
click at [1187, 81] on button "search [GEOGRAPHIC_DATA]" at bounding box center [1169, 75] width 127 height 47
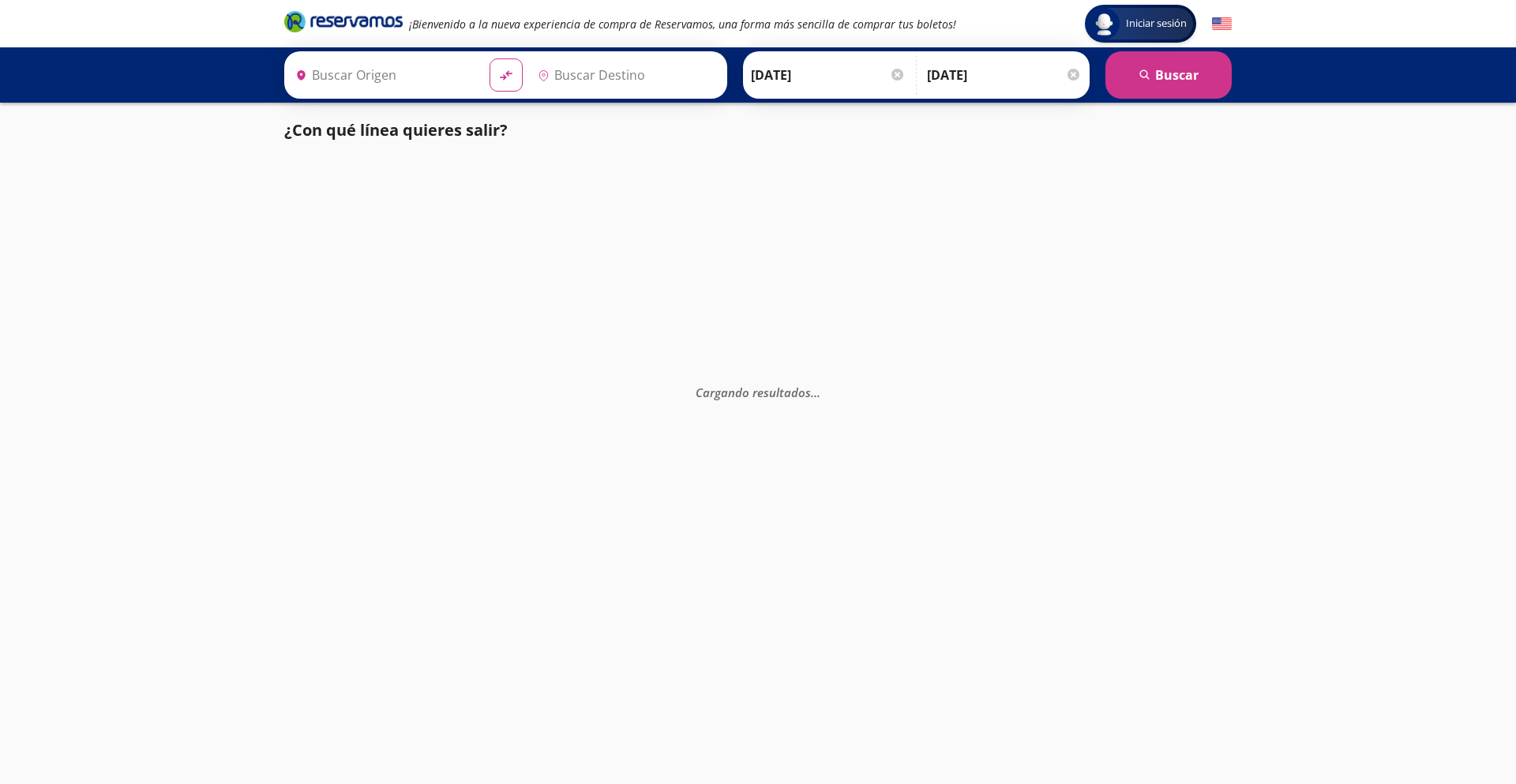
type input "[GEOGRAPHIC_DATA], [GEOGRAPHIC_DATA]"
